Goal: Information Seeking & Learning: Learn about a topic

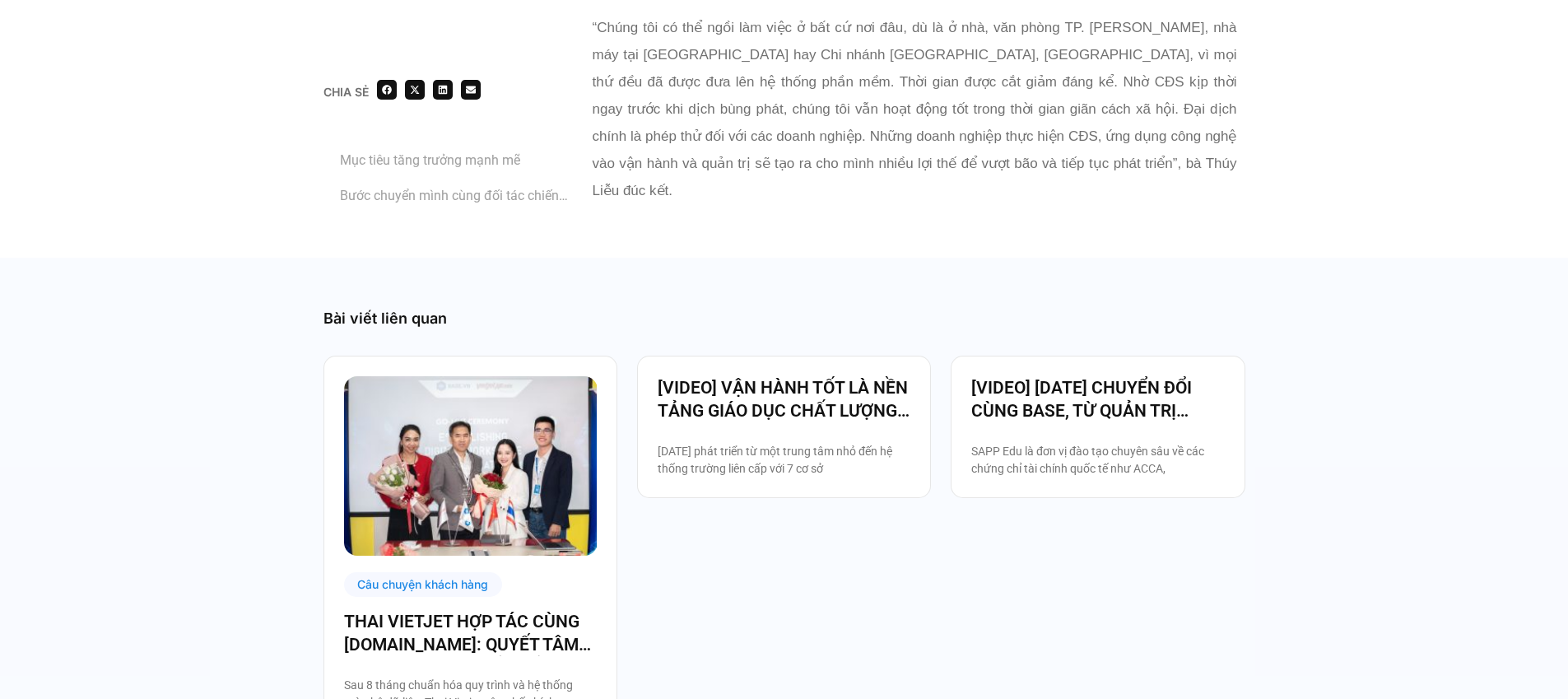
scroll to position [2669, 0]
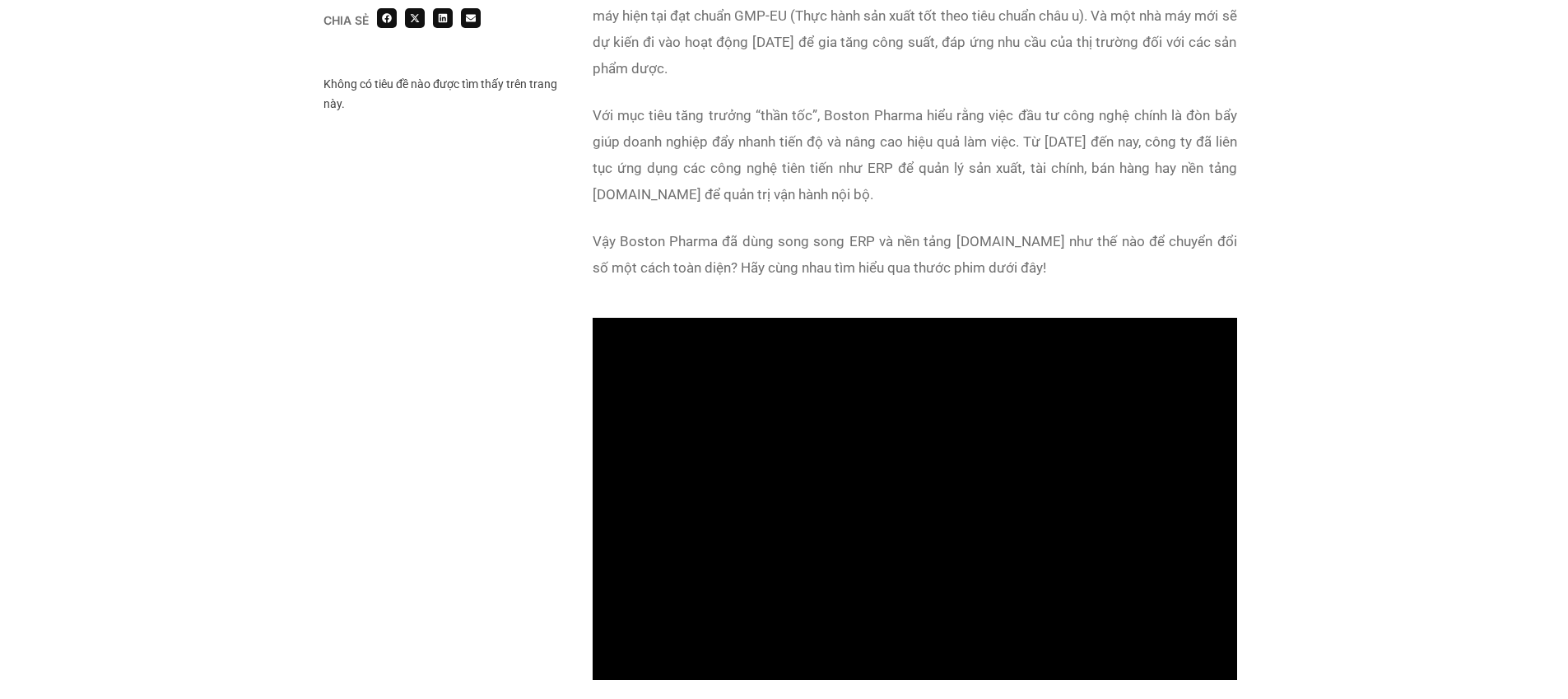
scroll to position [1665, 0]
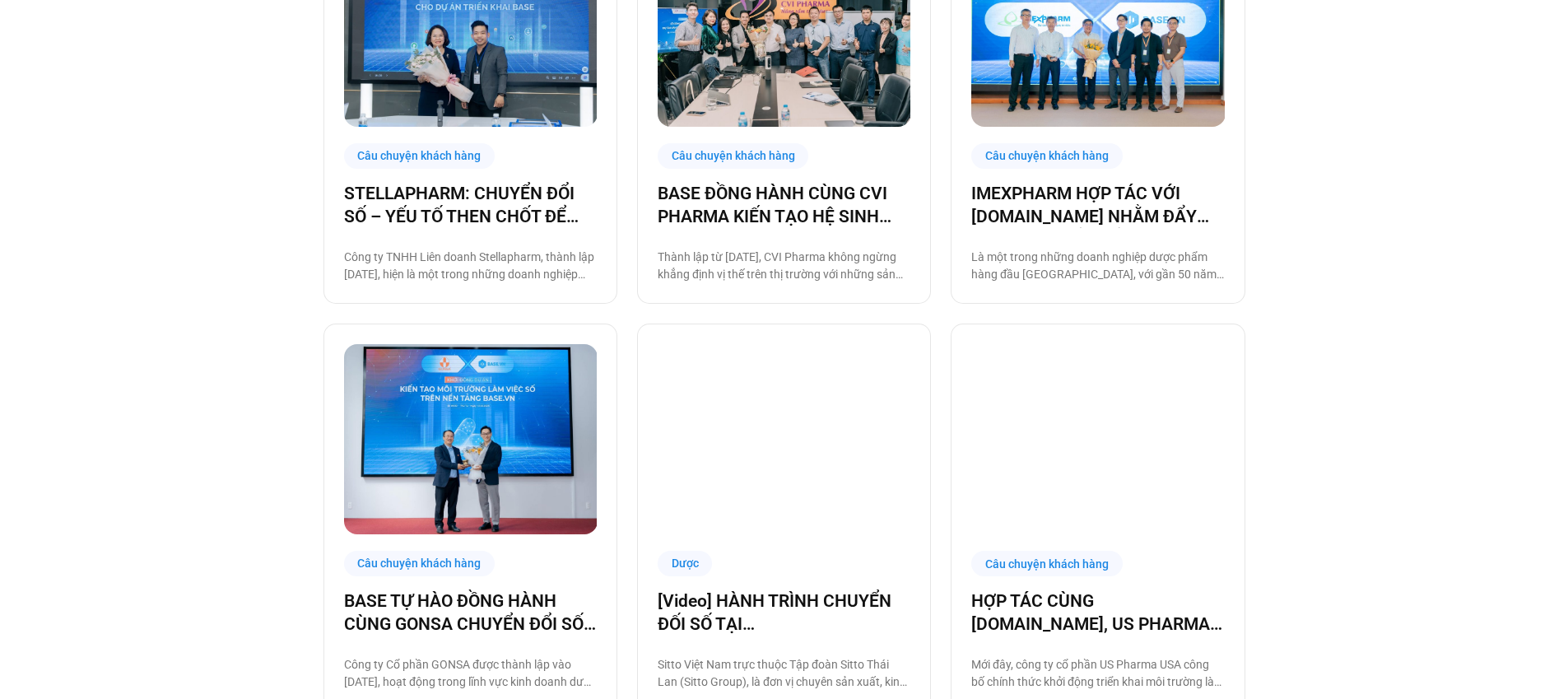
scroll to position [678, 0]
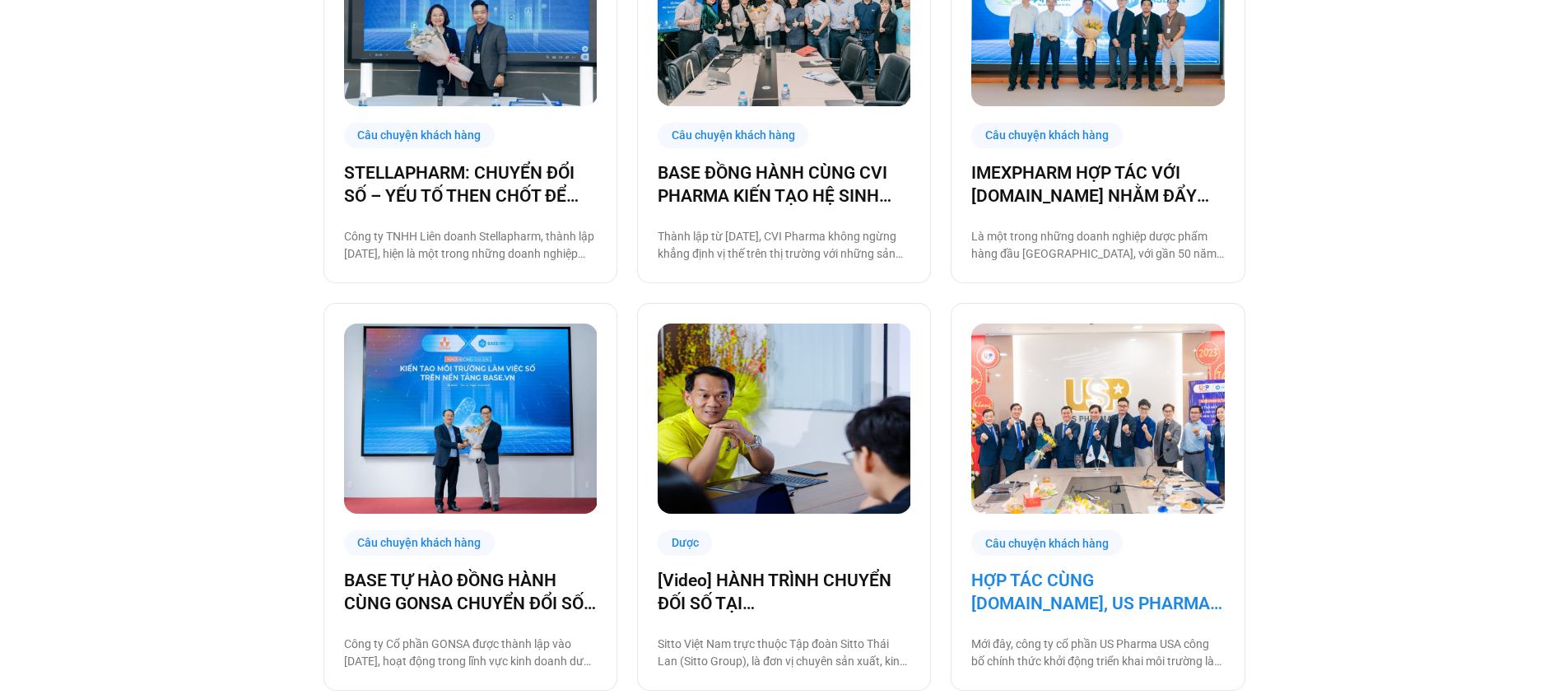
click at [1138, 585] on link "HỢP TÁC CÙNG BASE.VN, US PHARMA USA ĐƯA CÔNG NGHỆ THÀNH CHIẾN LƯỢC TRỌNG TÂM 20…" at bounding box center [1097, 592] width 252 height 46
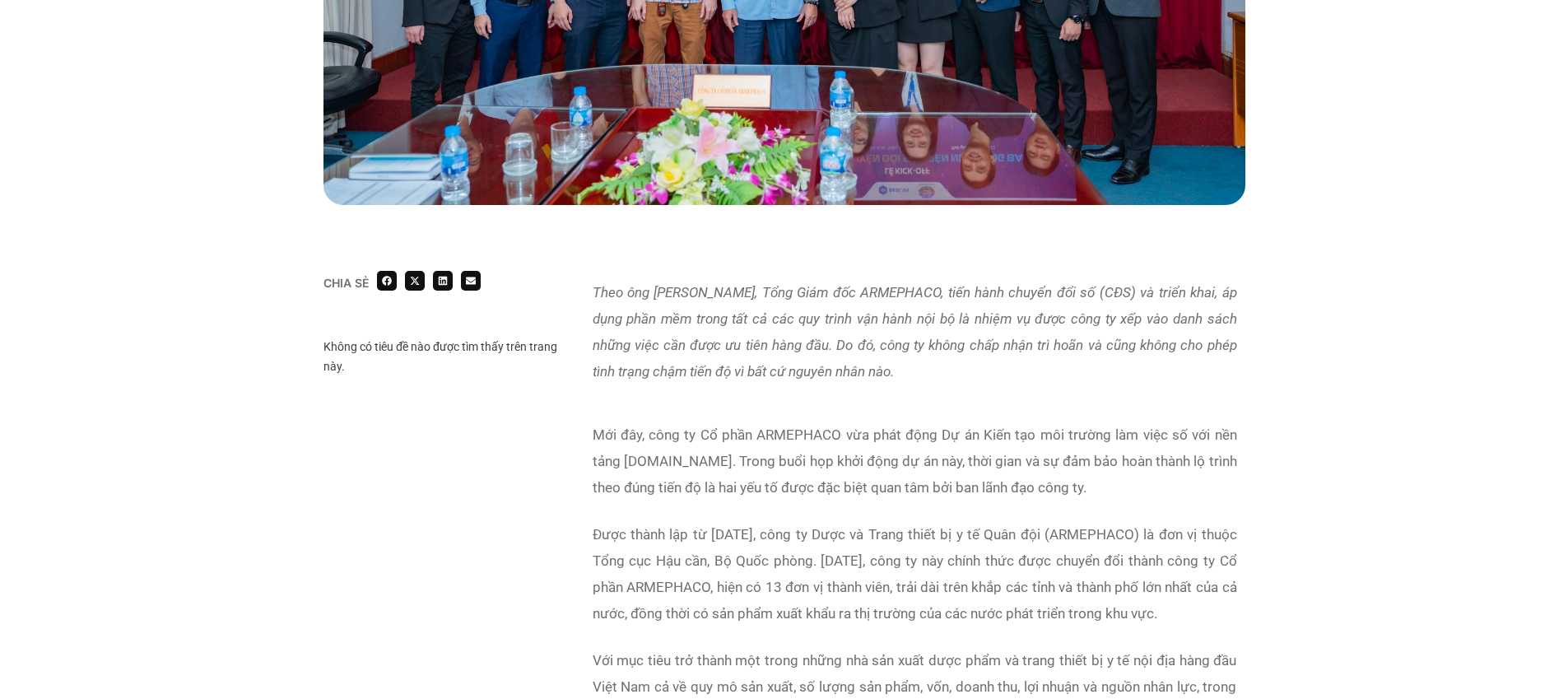
scroll to position [982, 0]
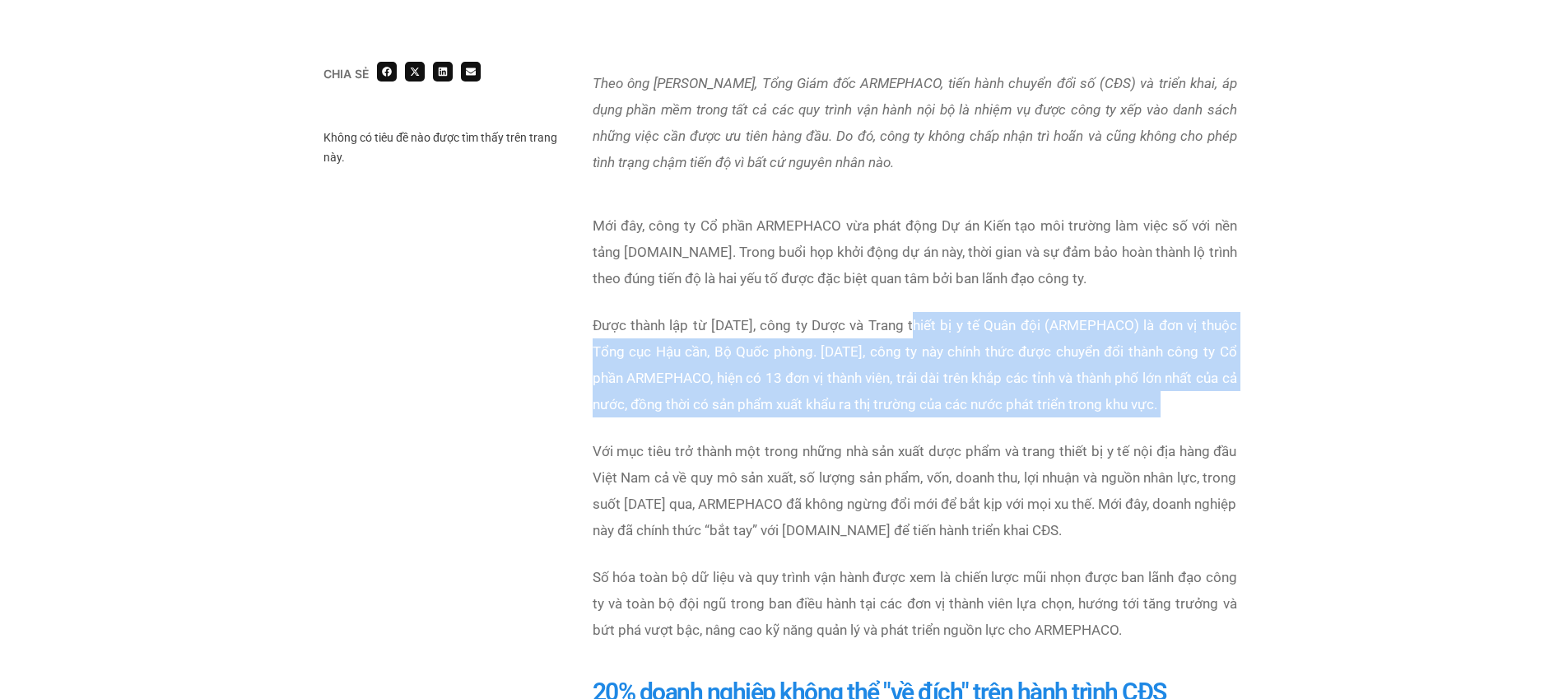
drag, startPoint x: 935, startPoint y: 328, endPoint x: 1120, endPoint y: 427, distance: 209.8
click at [1120, 427] on div "Mới đây, công ty Cổ phần ARMEPHACO vừa phát động Dự án Kiến tạo môi trường làm …" at bounding box center [915, 438] width 644 height 451
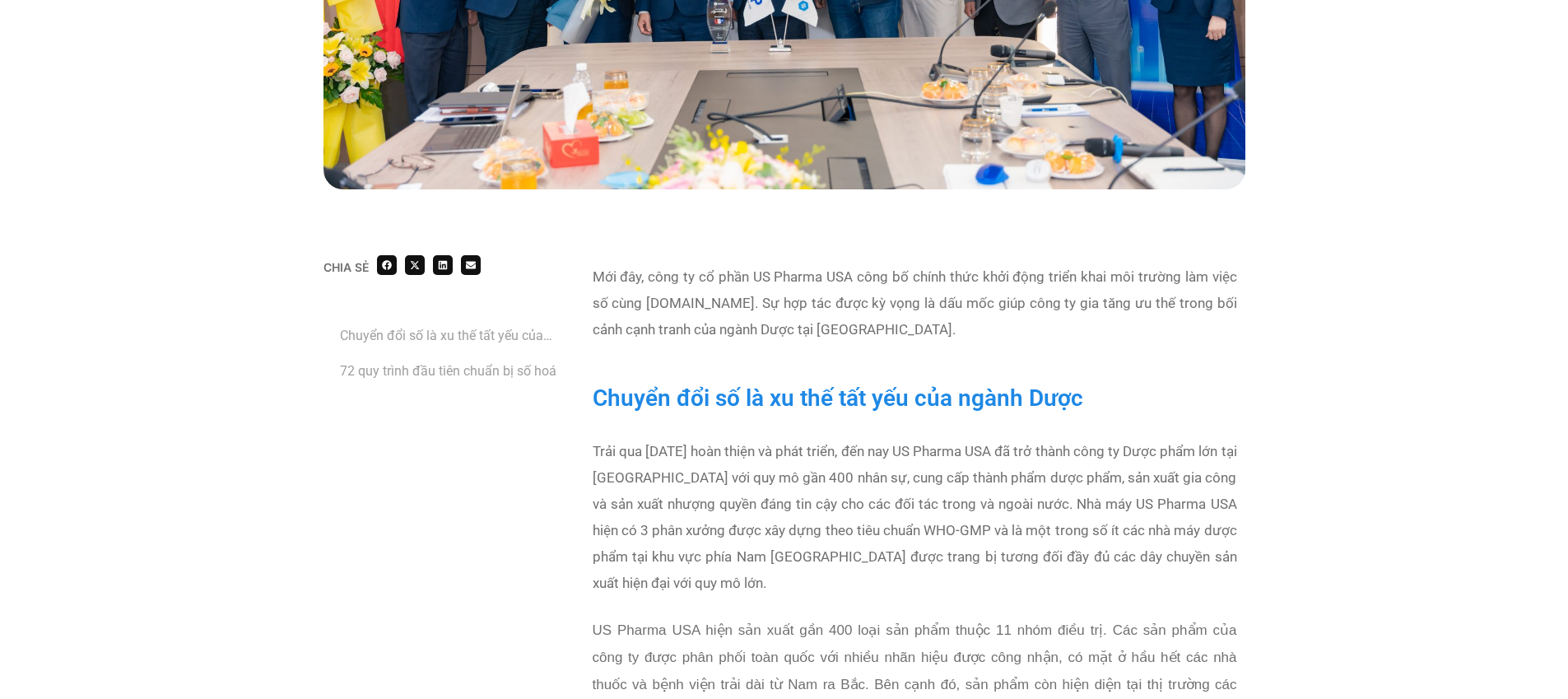
scroll to position [843, 0]
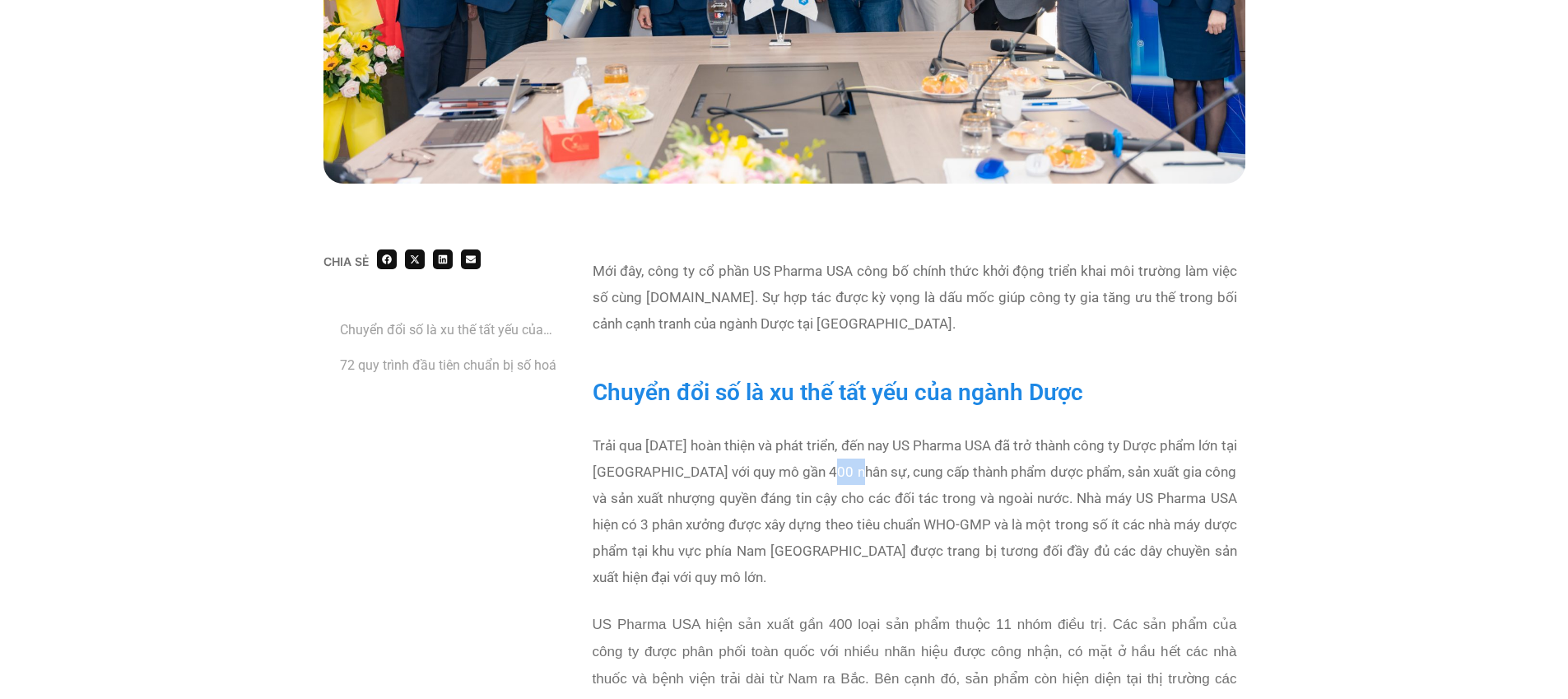
click at [866, 471] on p "Trải qua 12 năm hoàn thiện và phát triển, đến nay US Pharma USA đã trở thành cô…" at bounding box center [915, 511] width 644 height 158
click at [668, 478] on p "Trải qua 12 năm hoàn thiện và phát triển, đến nay US Pharma USA đã trở thành cô…" at bounding box center [915, 511] width 644 height 158
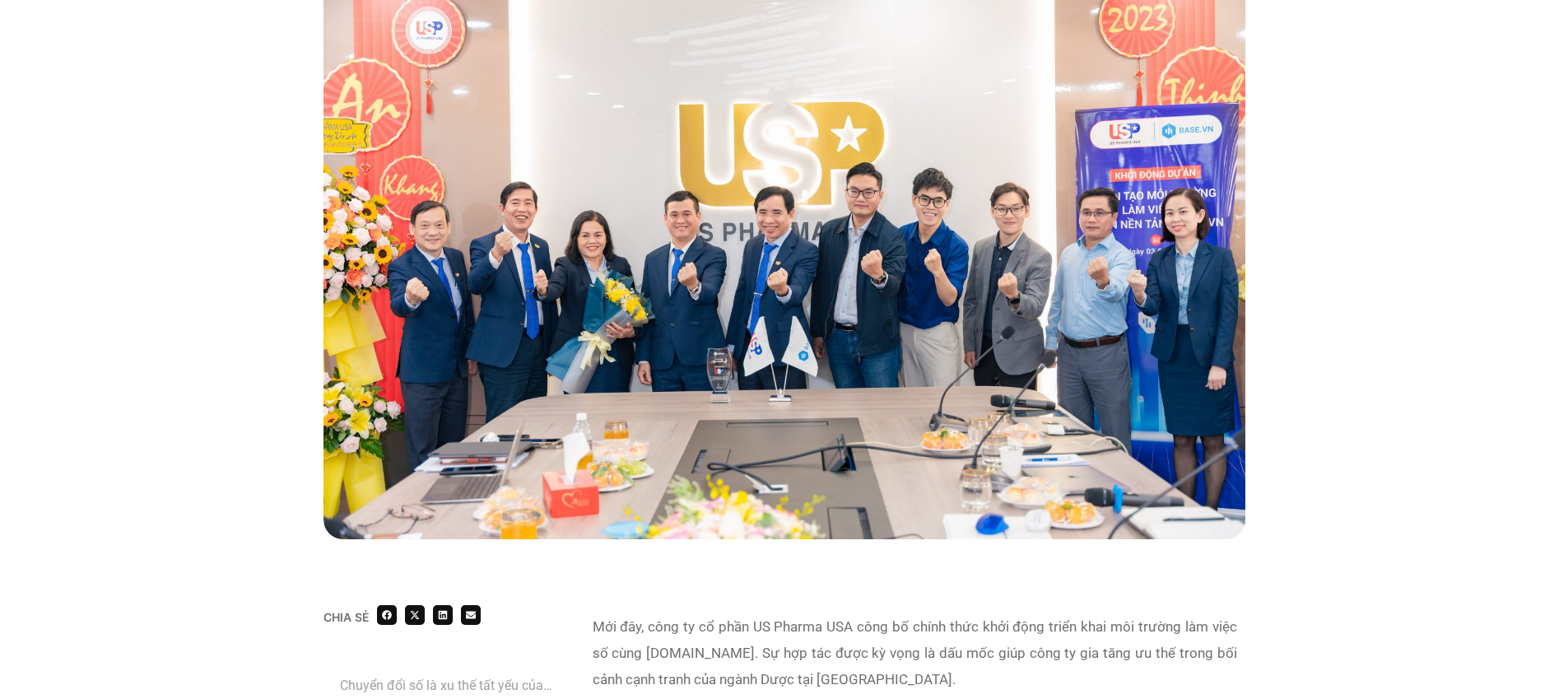
scroll to position [1047, 0]
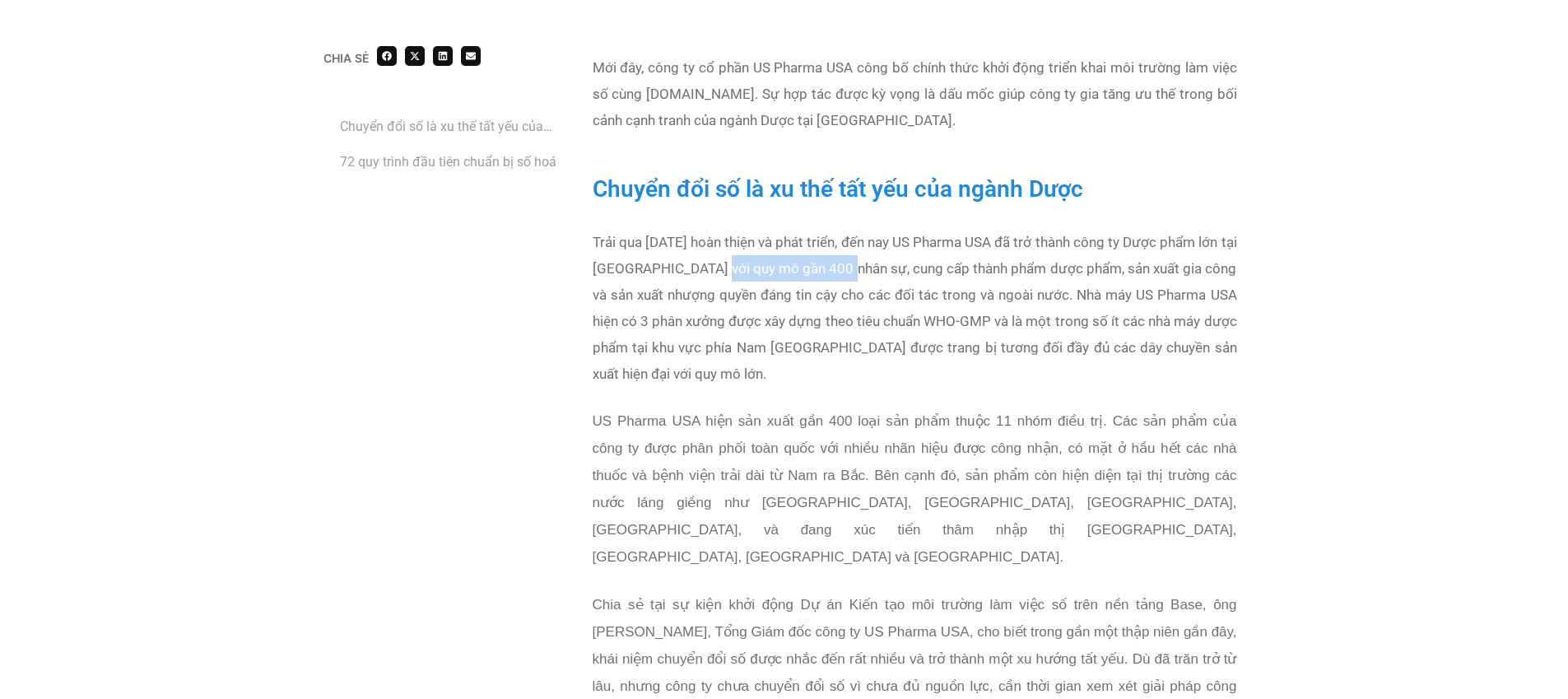
drag, startPoint x: 747, startPoint y: 267, endPoint x: 864, endPoint y: 271, distance: 117.1
click at [864, 271] on p "Trải qua 12 năm hoàn thiện và phát triển, đến nay US Pharma USA đã trở thành cô…" at bounding box center [915, 308] width 644 height 158
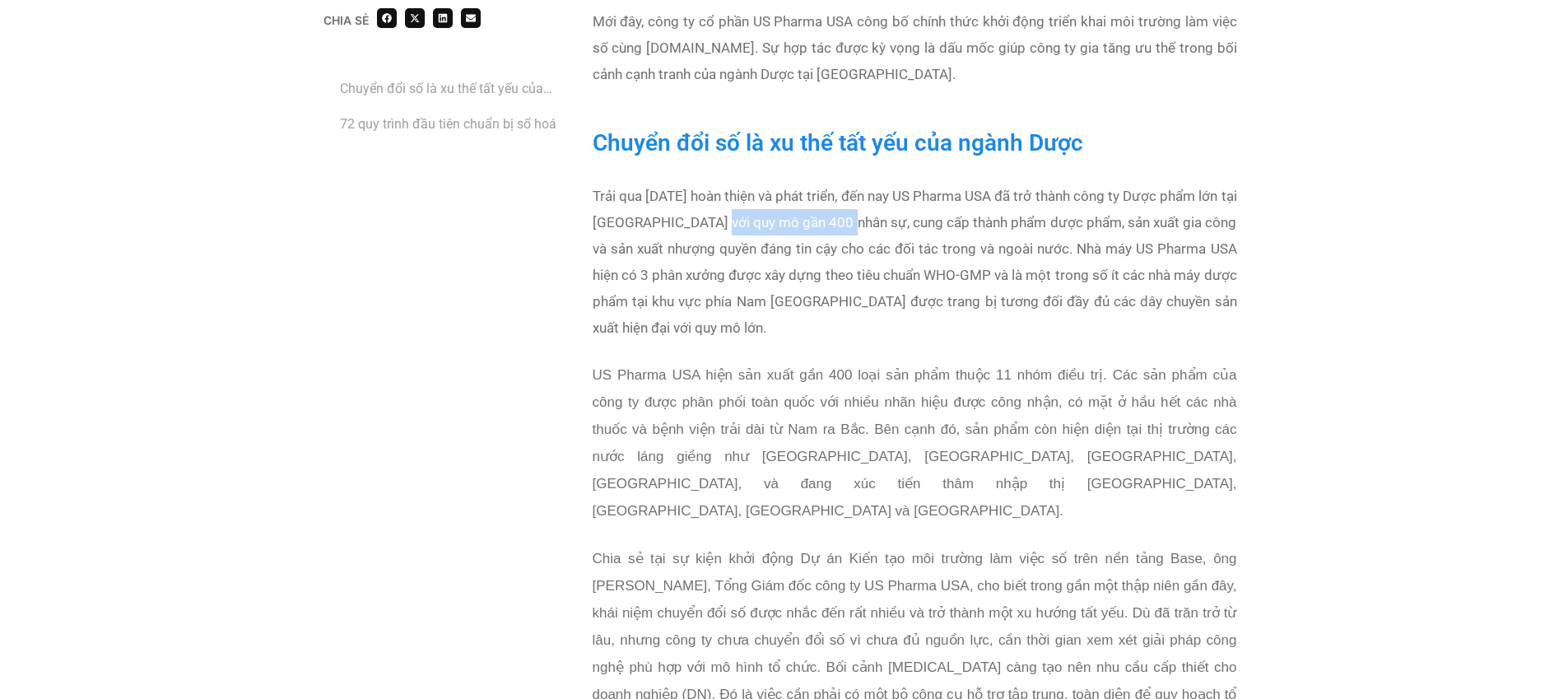
scroll to position [1176, 0]
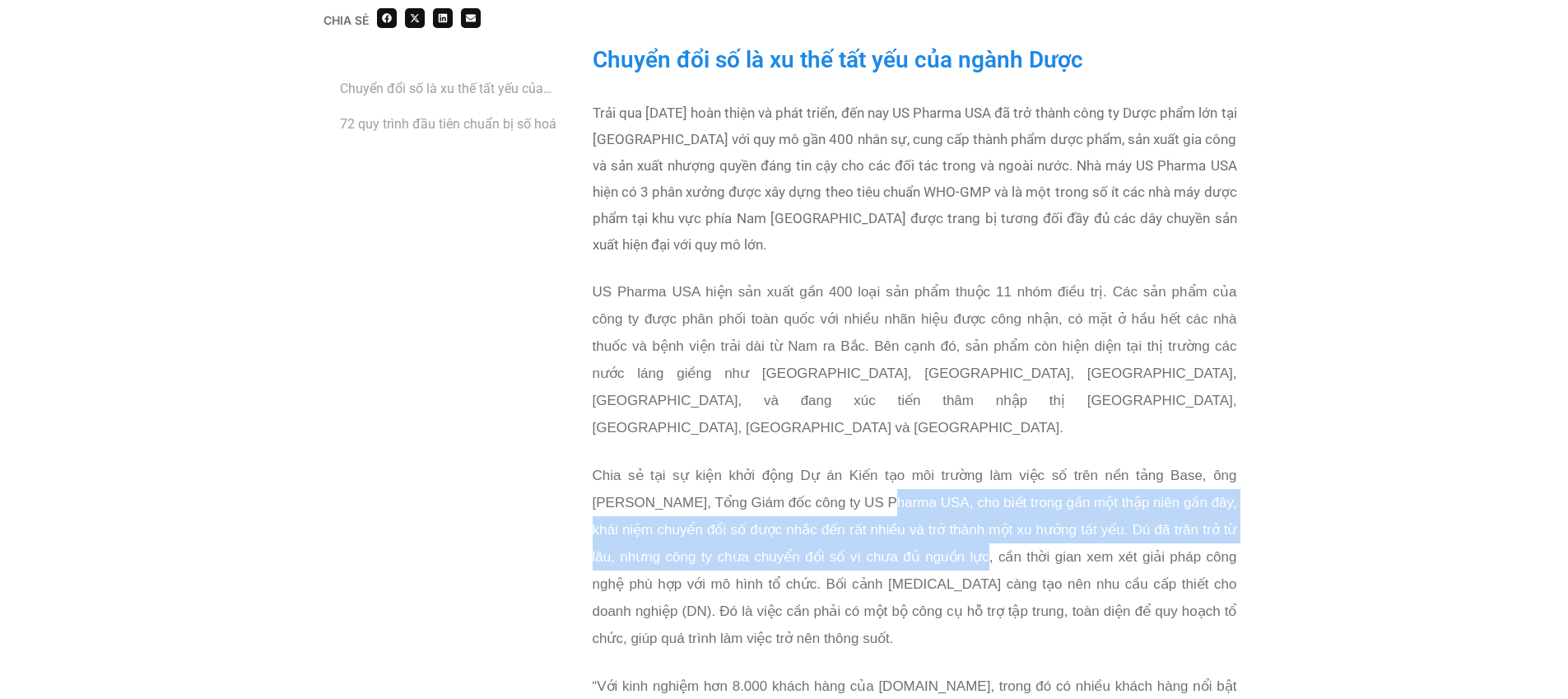
drag, startPoint x: 845, startPoint y: 458, endPoint x: 943, endPoint y: 529, distance: 121.0
click at [943, 529] on p "Chia sẻ tại sự kiện khởi động Dự án Kiến tạo môi trường làm việc số trên nền tả…" at bounding box center [915, 556] width 644 height 190
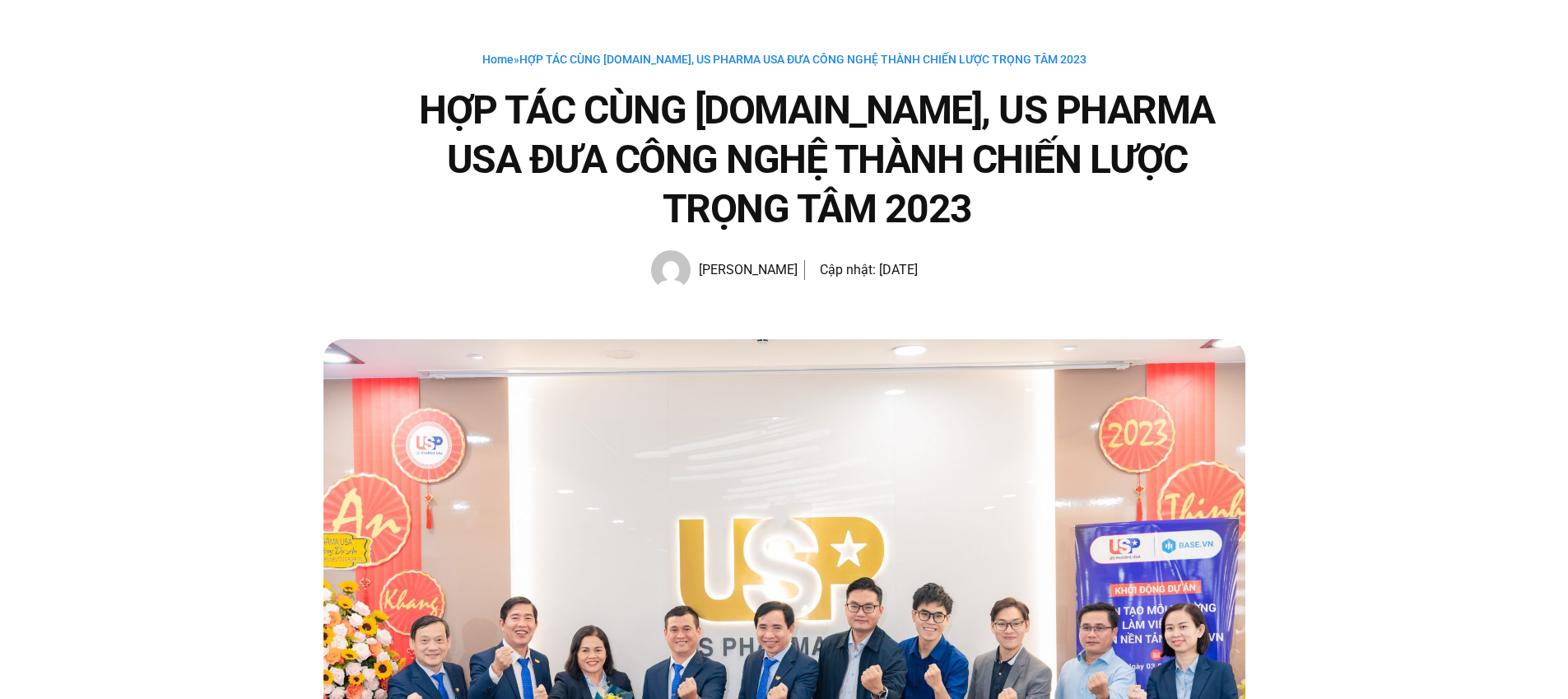
scroll to position [0, 0]
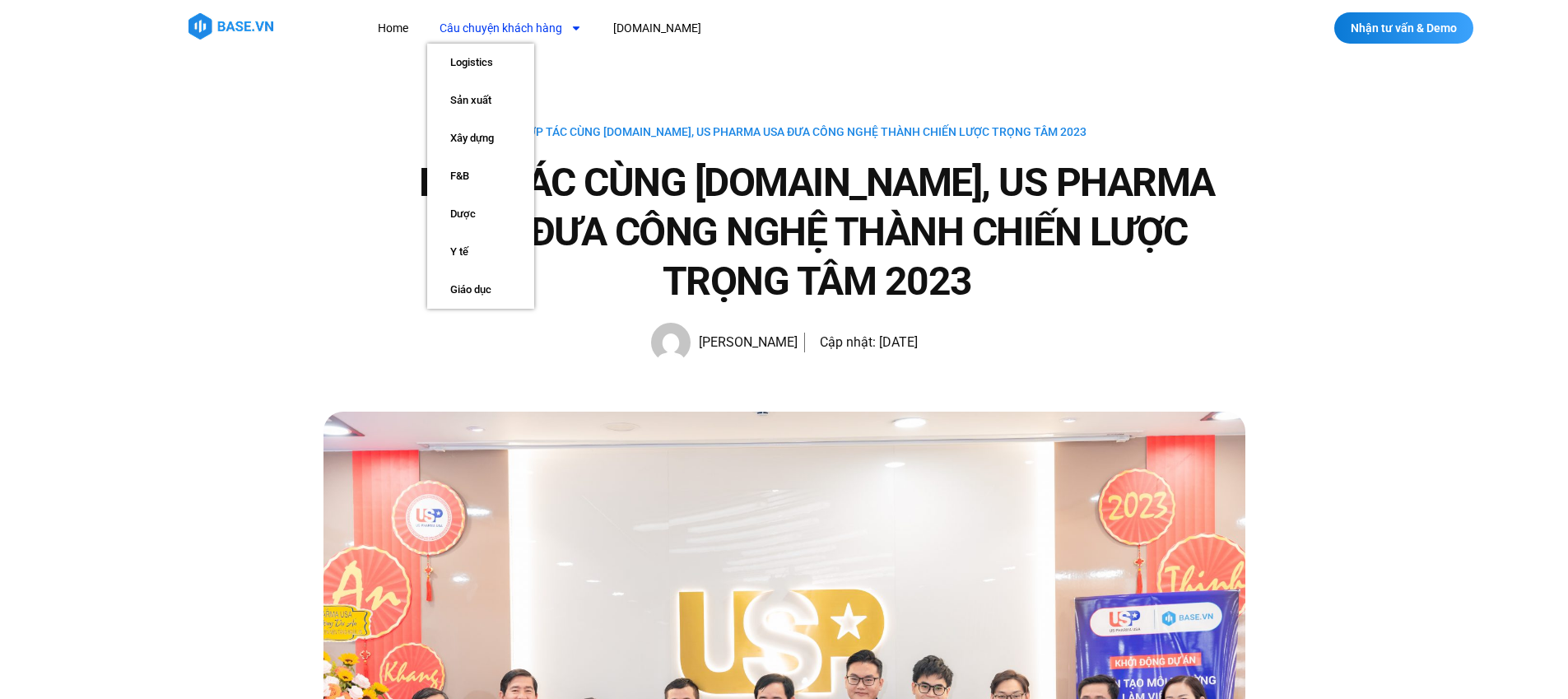
click at [567, 34] on span "Menu" at bounding box center [572, 28] width 20 height 28
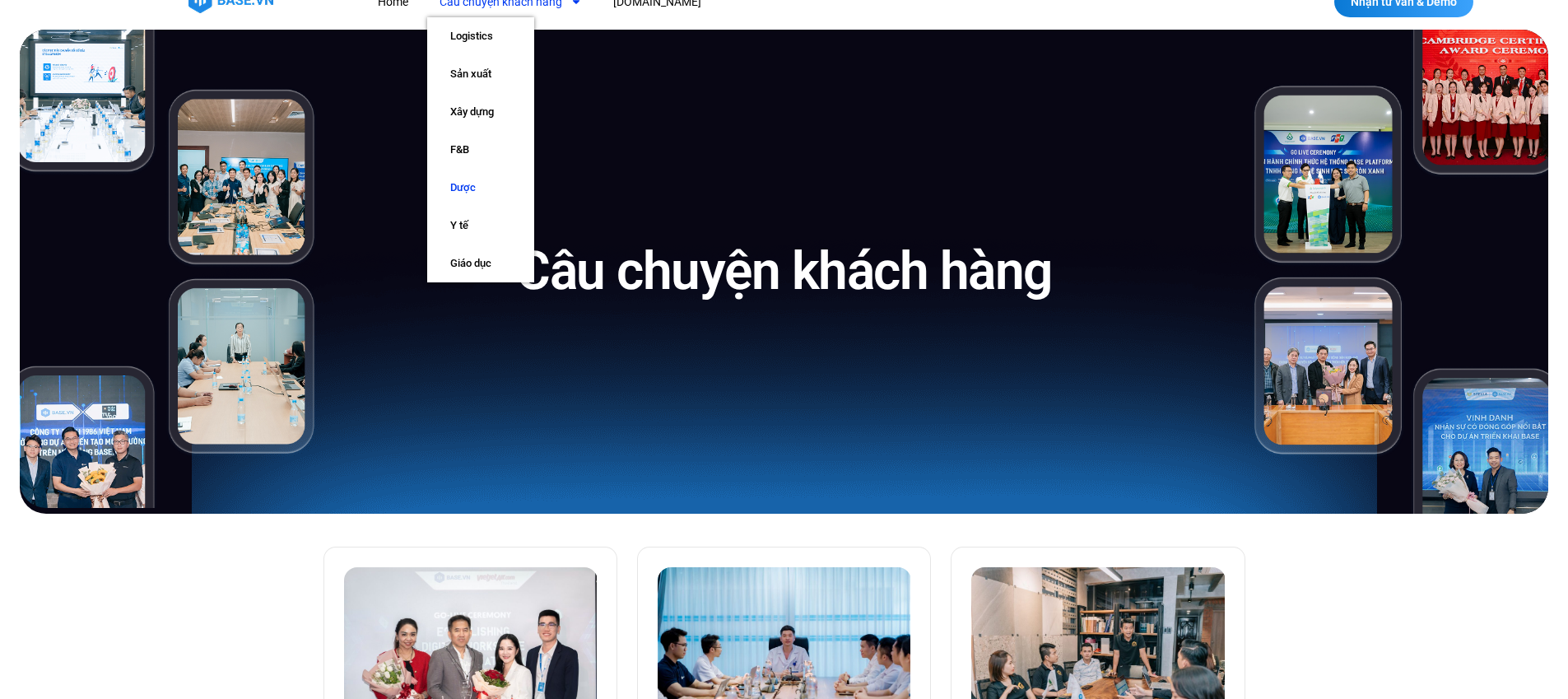
scroll to position [29, 0]
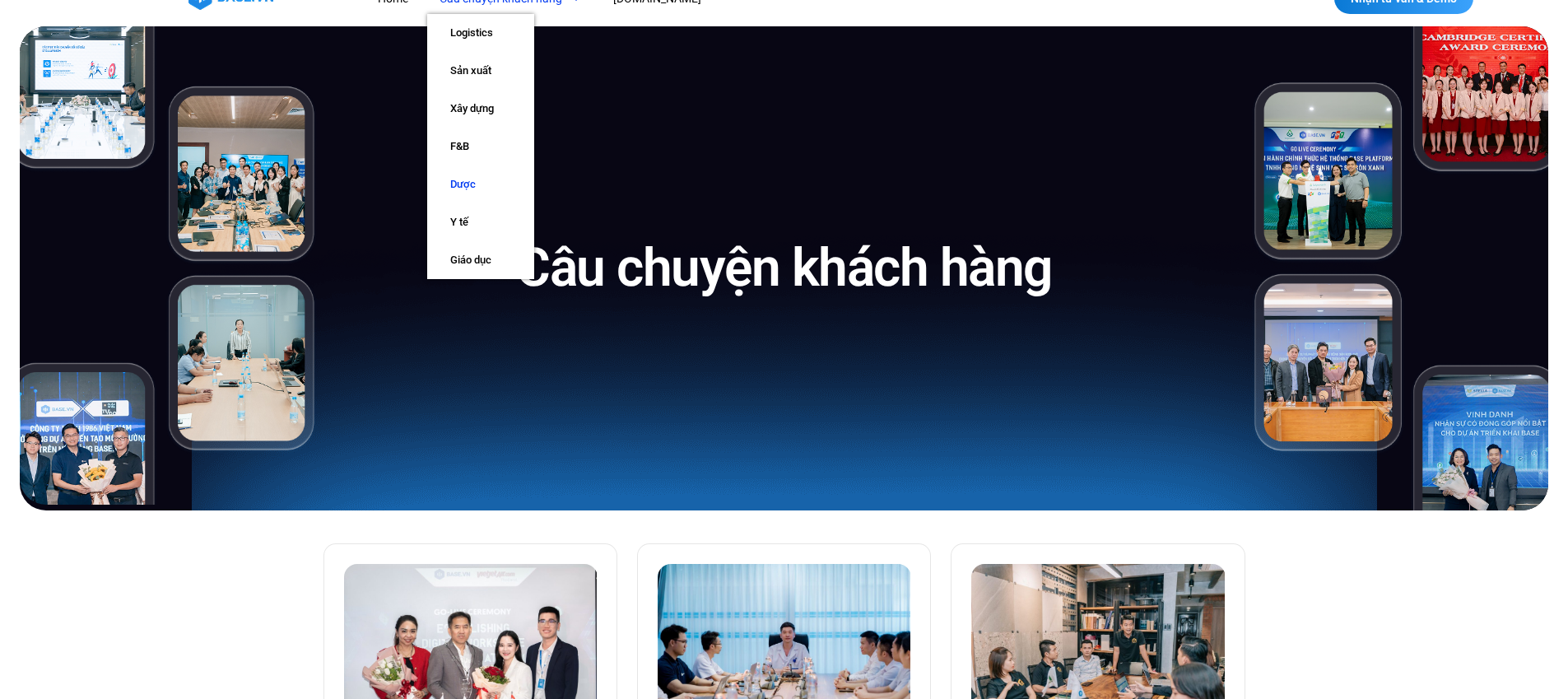
click at [472, 178] on link "Dược" at bounding box center [480, 185] width 107 height 37
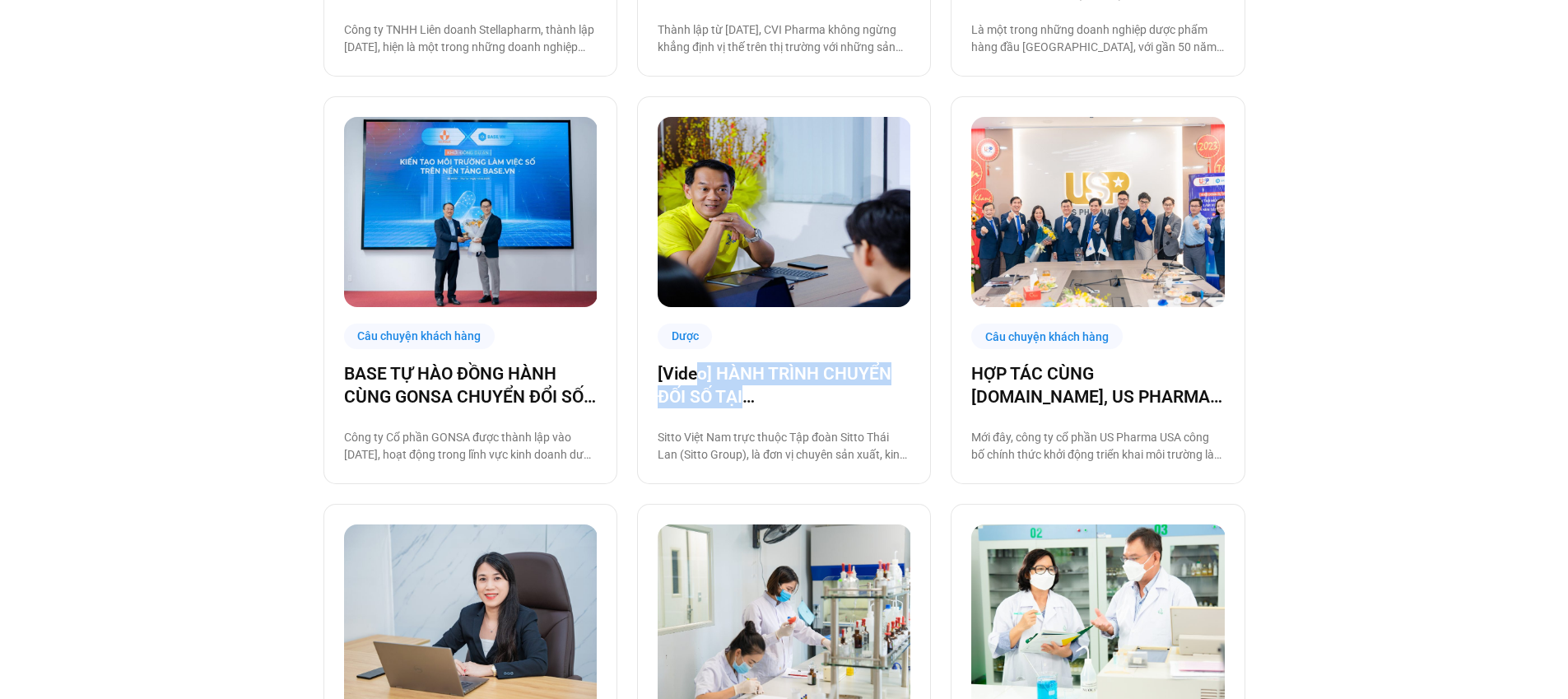
scroll to position [683, 0]
